Goal: Transaction & Acquisition: Purchase product/service

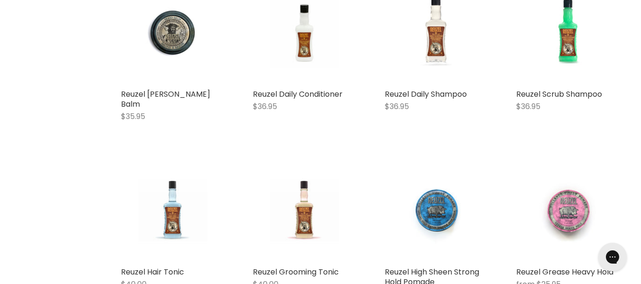
scroll to position [1277, 0]
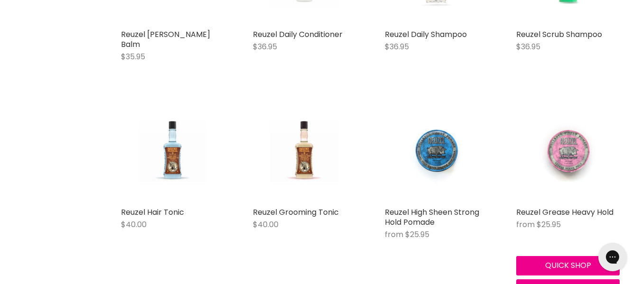
click at [565, 142] on img "Main content" at bounding box center [568, 150] width 69 height 103
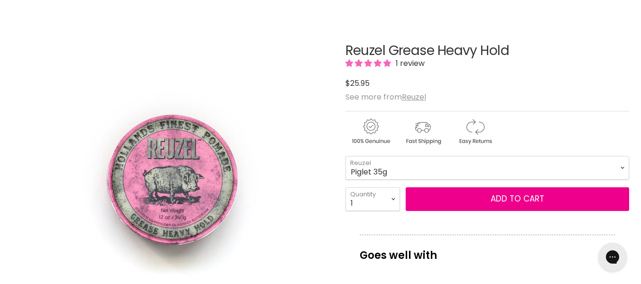
click at [219, 189] on img "Reuzel Grease Heavy Hold image. Click or Scroll to Zoom." at bounding box center [171, 179] width 212 height 318
